Goal: Task Accomplishment & Management: Manage account settings

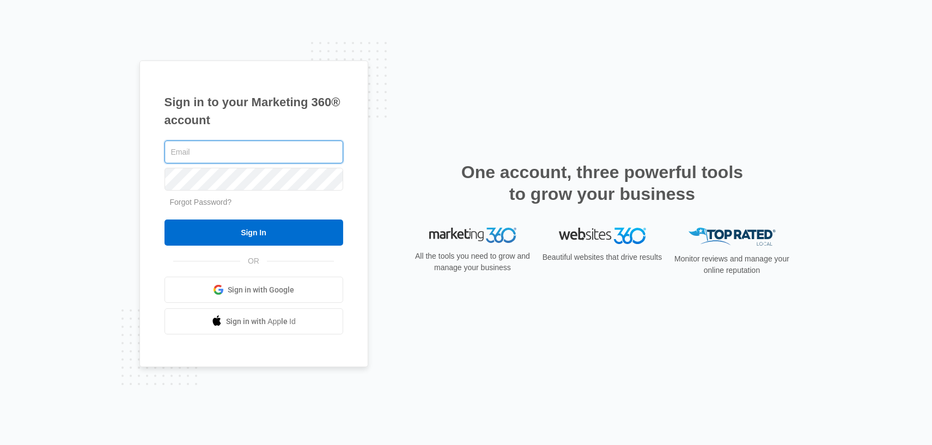
click at [266, 155] on input "text" at bounding box center [253, 152] width 179 height 23
click at [0, 444] on com-1password-button at bounding box center [0, 445] width 0 height 0
type input "[PERSON_NAME][EMAIL_ADDRESS][PERSON_NAME][DOMAIN_NAME]"
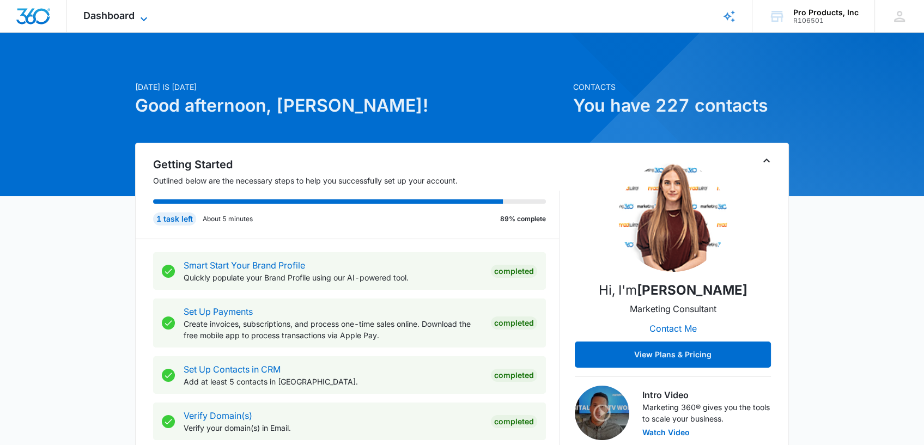
click at [138, 18] on icon at bounding box center [143, 19] width 13 height 13
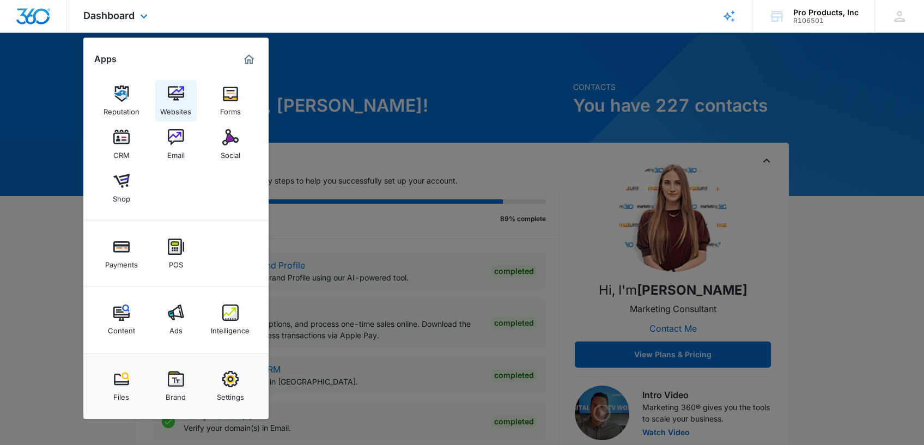
click at [177, 93] on img at bounding box center [176, 93] width 16 height 16
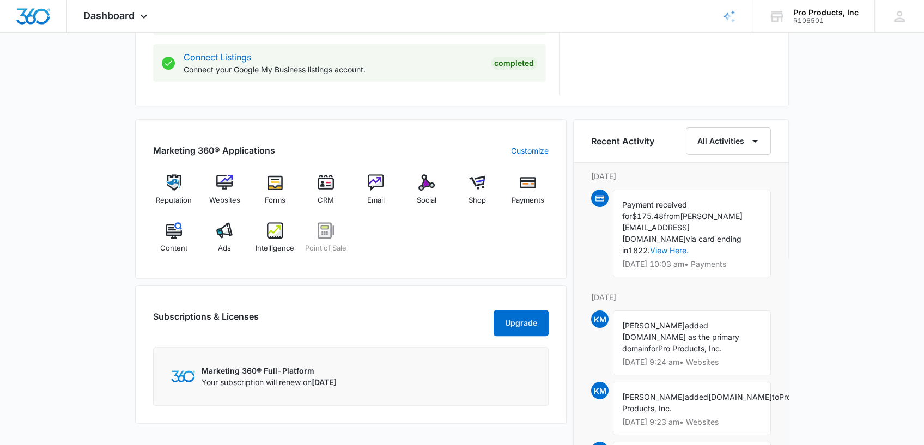
scroll to position [584, 0]
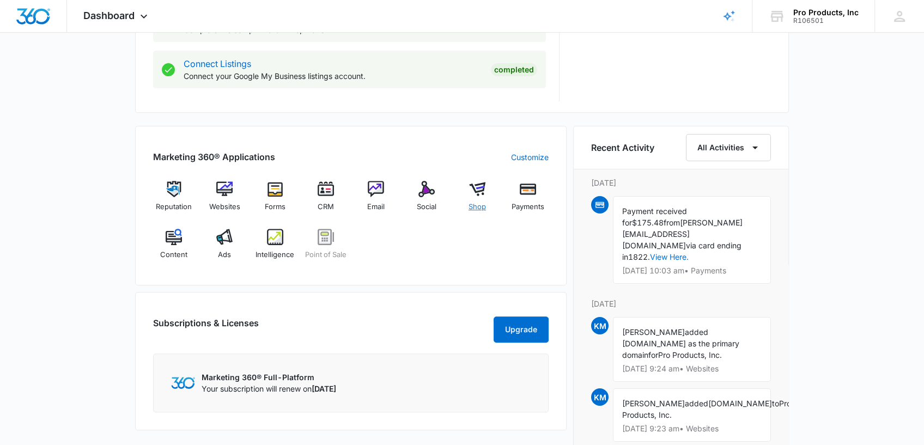
click at [473, 194] on img at bounding box center [477, 189] width 16 height 16
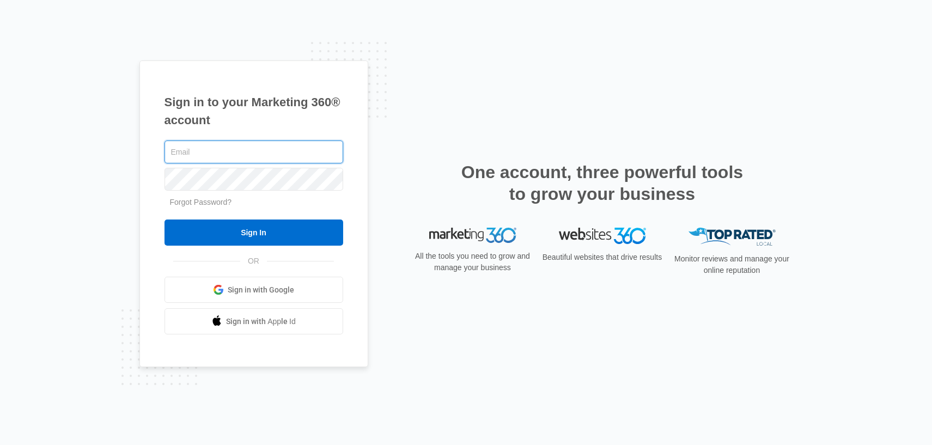
click at [0, 444] on com-1password-button at bounding box center [0, 445] width 0 height 0
type input "[PERSON_NAME][EMAIL_ADDRESS][PERSON_NAME][DOMAIN_NAME]"
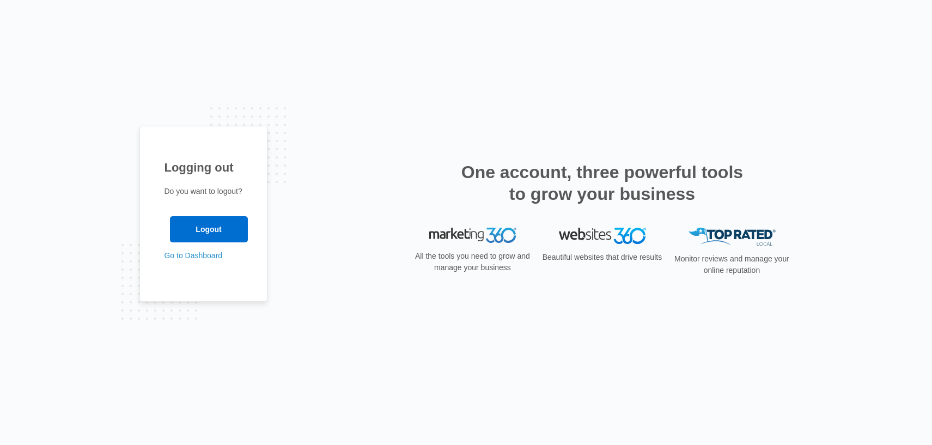
click at [223, 257] on p "Go to Dashboard" at bounding box center [203, 255] width 78 height 11
click at [210, 257] on link "Go to Dashboard" at bounding box center [193, 255] width 58 height 9
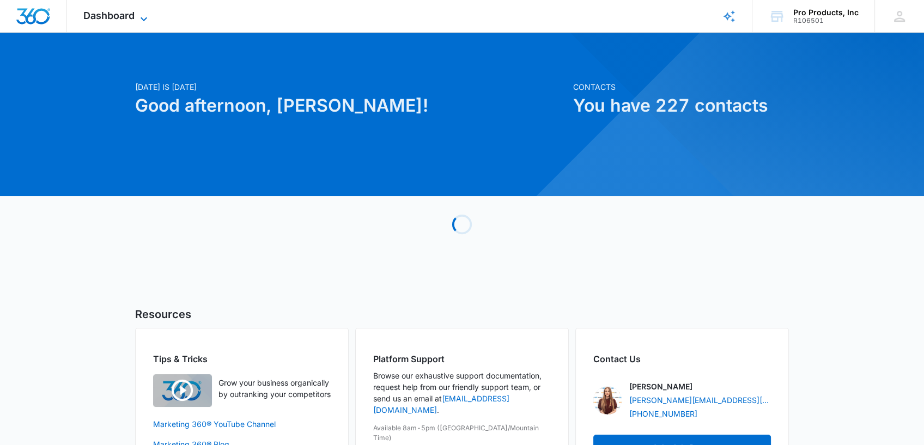
click at [141, 15] on icon at bounding box center [143, 19] width 13 height 13
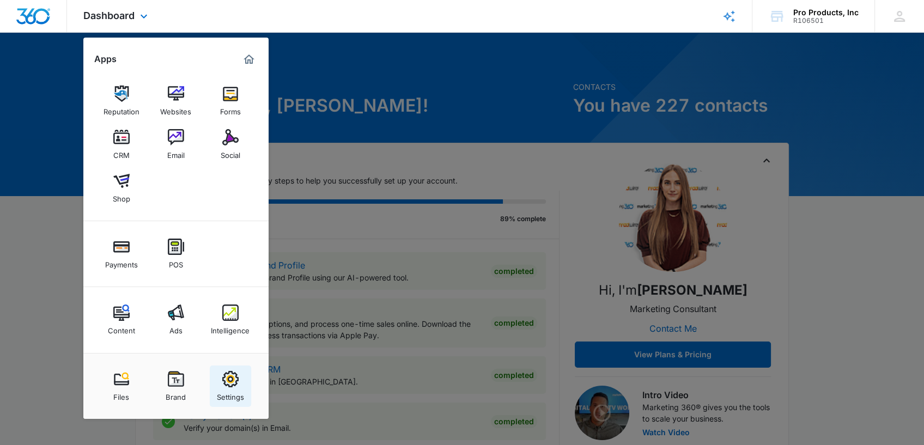
click at [232, 377] on img at bounding box center [230, 379] width 16 height 16
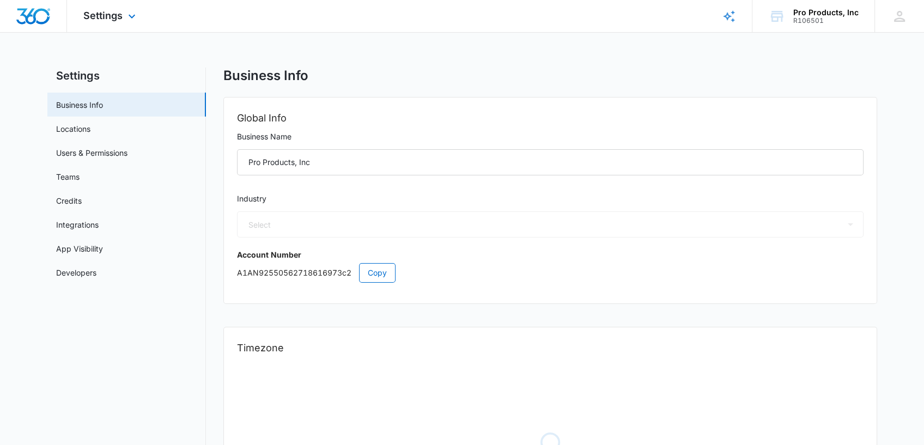
select select "45"
select select "US"
select select "America/Chicago"
click at [88, 152] on link "Users & Permissions" at bounding box center [91, 152] width 71 height 11
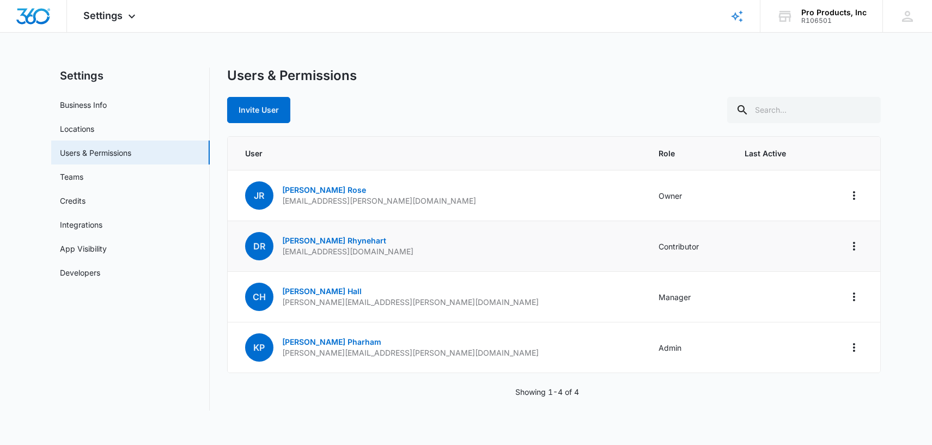
click at [818, 255] on td at bounding box center [849, 246] width 62 height 51
click at [326, 240] on link "Darian Rhynehart" at bounding box center [334, 240] width 104 height 9
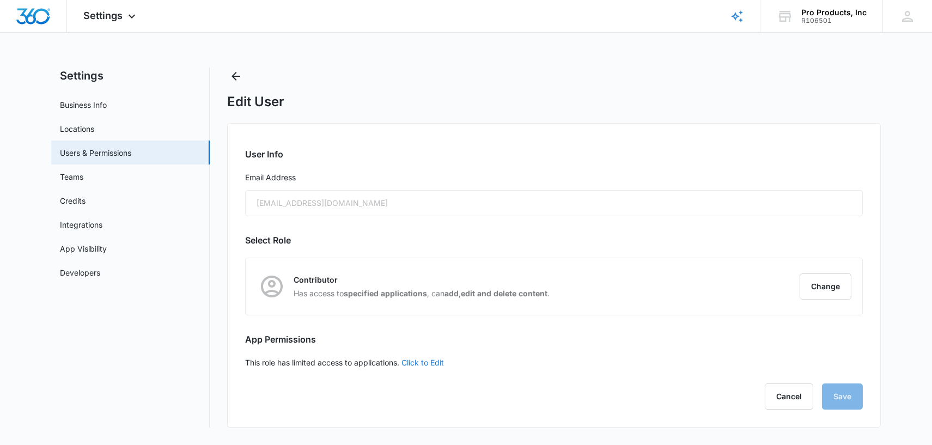
click at [418, 363] on link "Click to Edit" at bounding box center [422, 362] width 42 height 9
click at [838, 397] on div "Cancel Save" at bounding box center [550, 402] width 618 height 26
click at [252, 357] on label "Access to all apps" at bounding box center [550, 361] width 618 height 11
click at [242, 361] on input "Access to all apps" at bounding box center [241, 361] width 1 height 1
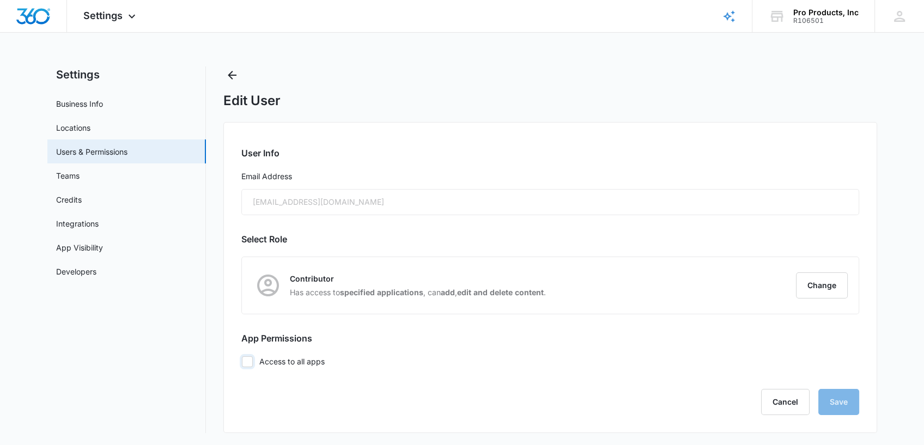
checkbox input "false"
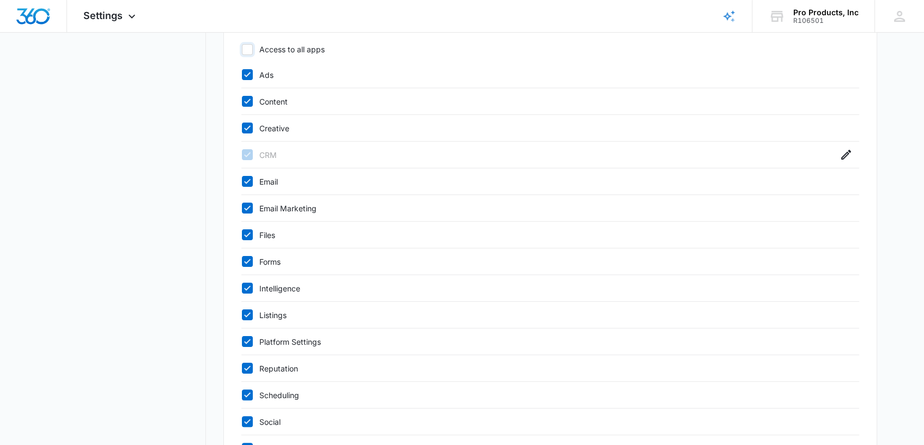
scroll to position [325, 0]
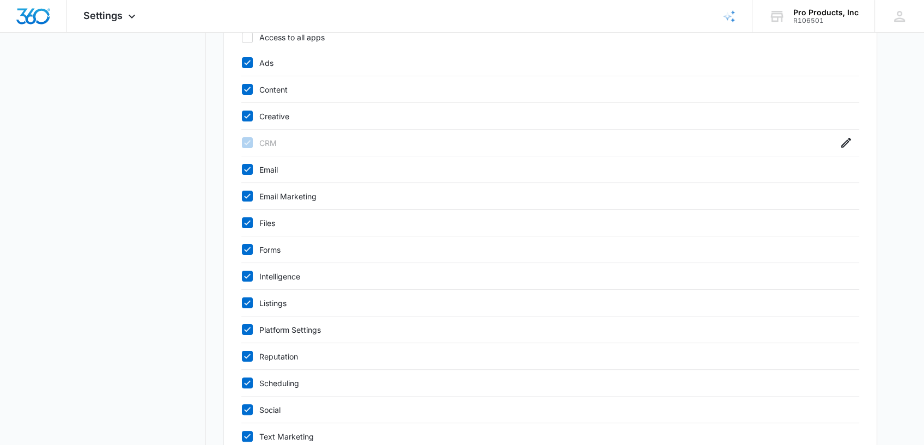
click at [249, 60] on icon at bounding box center [247, 63] width 10 height 10
click at [242, 63] on input "Ads" at bounding box center [241, 63] width 1 height 1
checkbox input "false"
click at [249, 88] on icon at bounding box center [247, 89] width 10 height 10
click at [242, 89] on input "Content" at bounding box center [241, 89] width 1 height 1
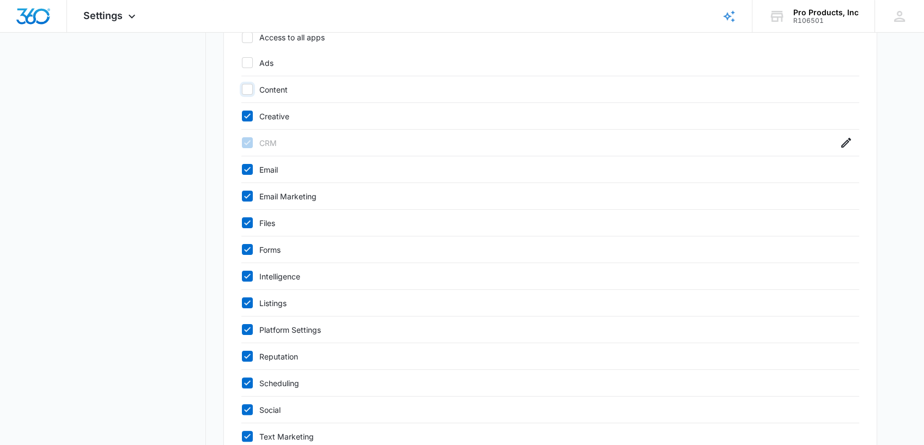
checkbox input "false"
click at [251, 111] on icon at bounding box center [247, 116] width 10 height 10
click at [242, 116] on input "Creative" at bounding box center [241, 116] width 1 height 1
checkbox input "false"
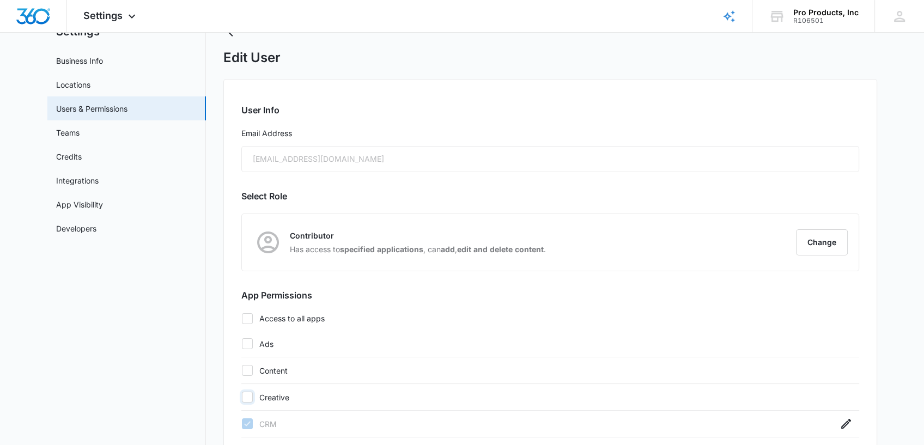
scroll to position [0, 0]
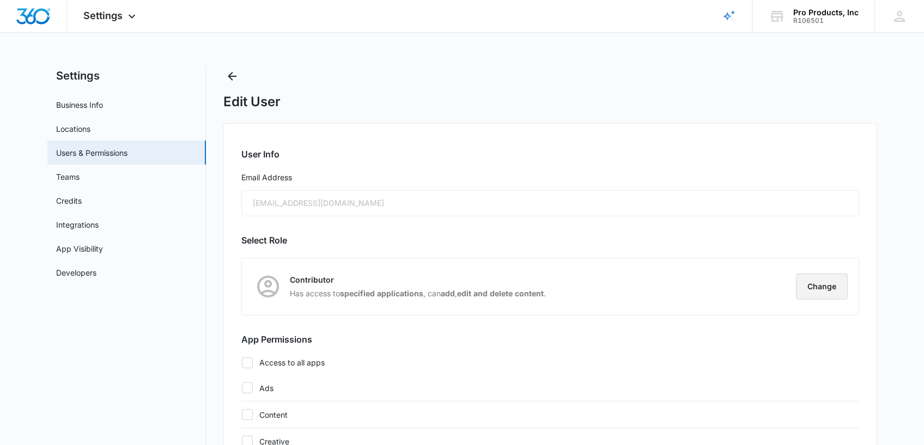
click at [828, 277] on button "Change" at bounding box center [822, 286] width 52 height 26
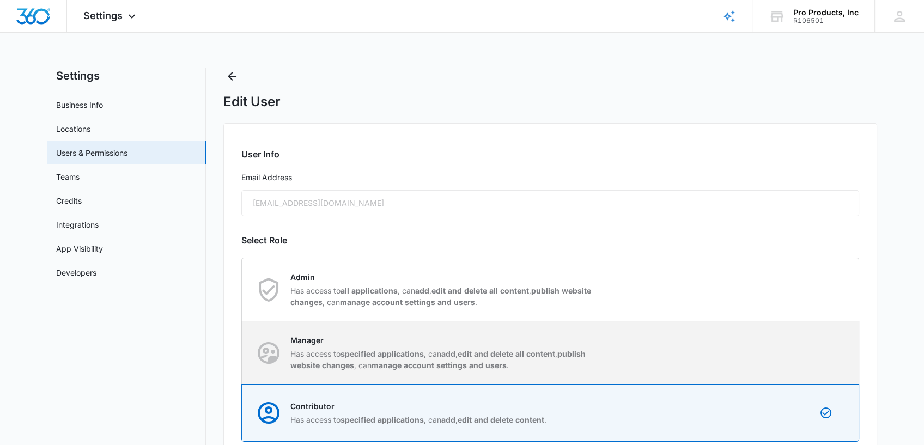
click at [735, 343] on div "Manager Has access to specified applications , can add , edit and delete all co…" at bounding box center [550, 352] width 616 height 63
click at [242, 352] on input "Manager Has access to specified applications , can add , edit and delete all co…" at bounding box center [242, 352] width 1 height 1
radio input "true"
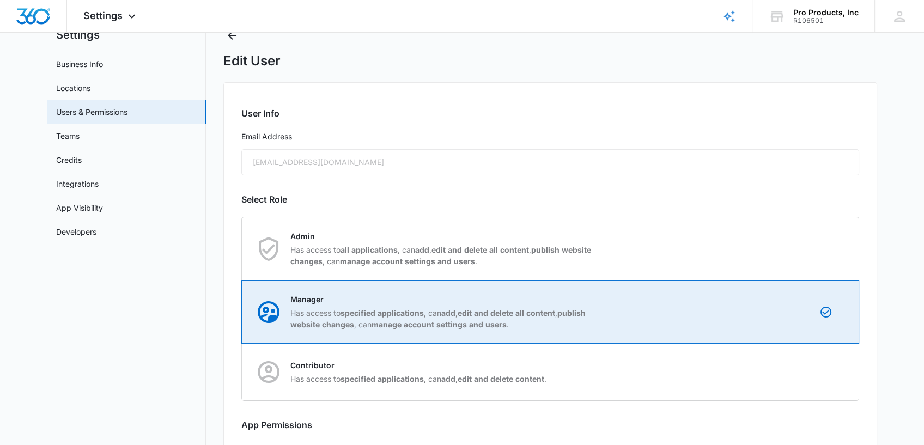
scroll to position [121, 0]
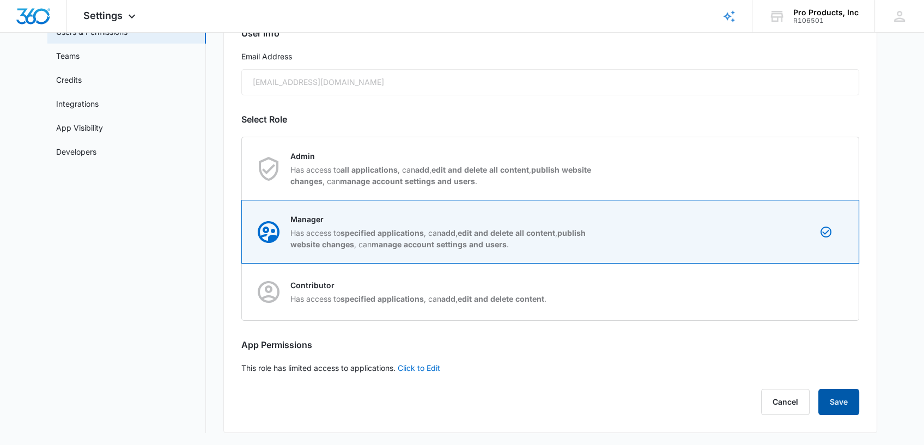
click at [833, 397] on button "Save" at bounding box center [838, 402] width 41 height 26
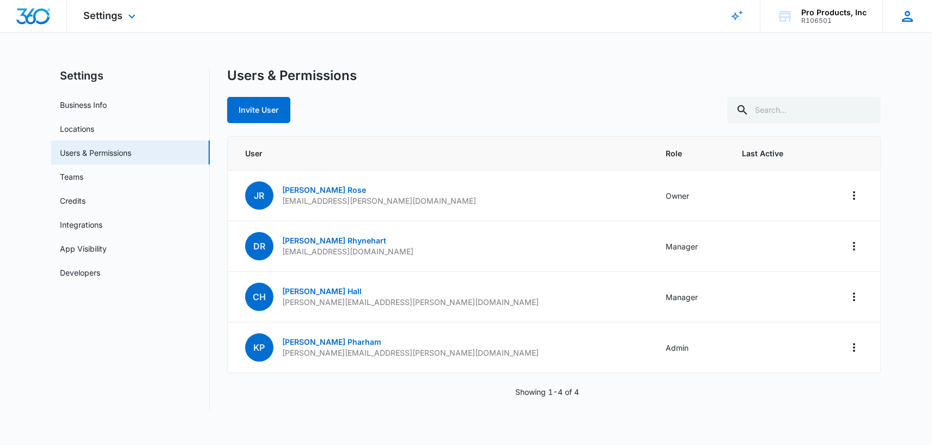
click at [903, 17] on icon at bounding box center [907, 16] width 16 height 16
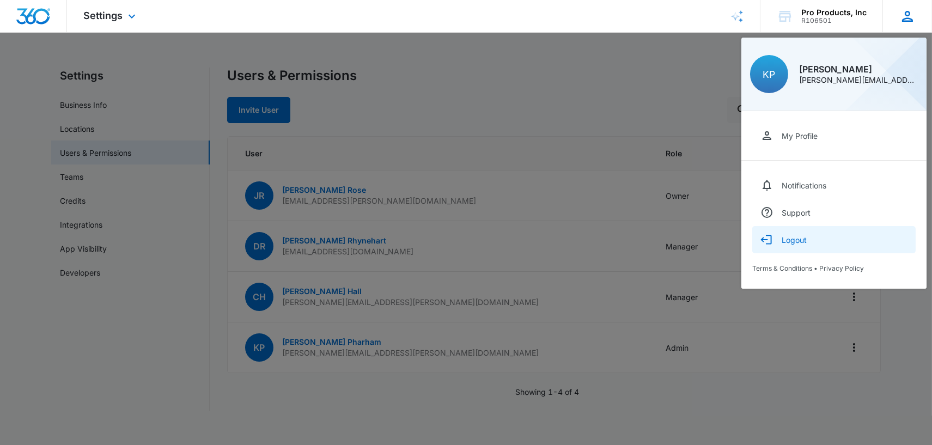
click at [797, 239] on div "Logout" at bounding box center [793, 239] width 25 height 9
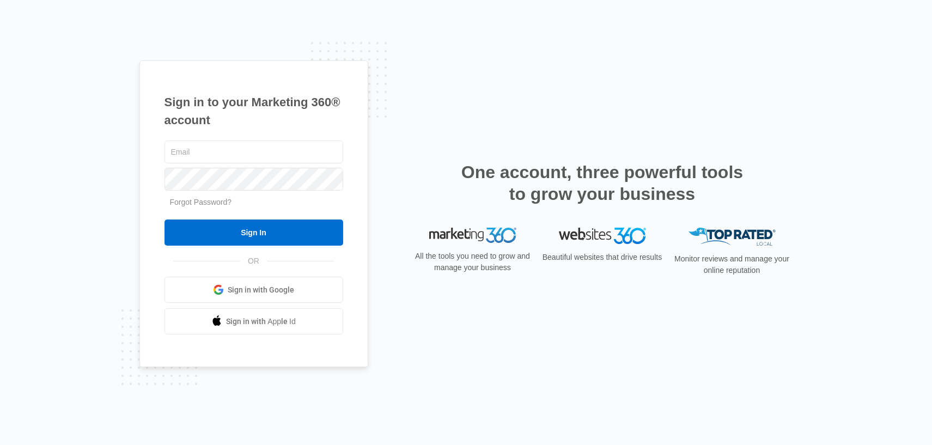
type input "[EMAIL_ADDRESS][DOMAIN_NAME]"
